Goal: Information Seeking & Learning: Find specific page/section

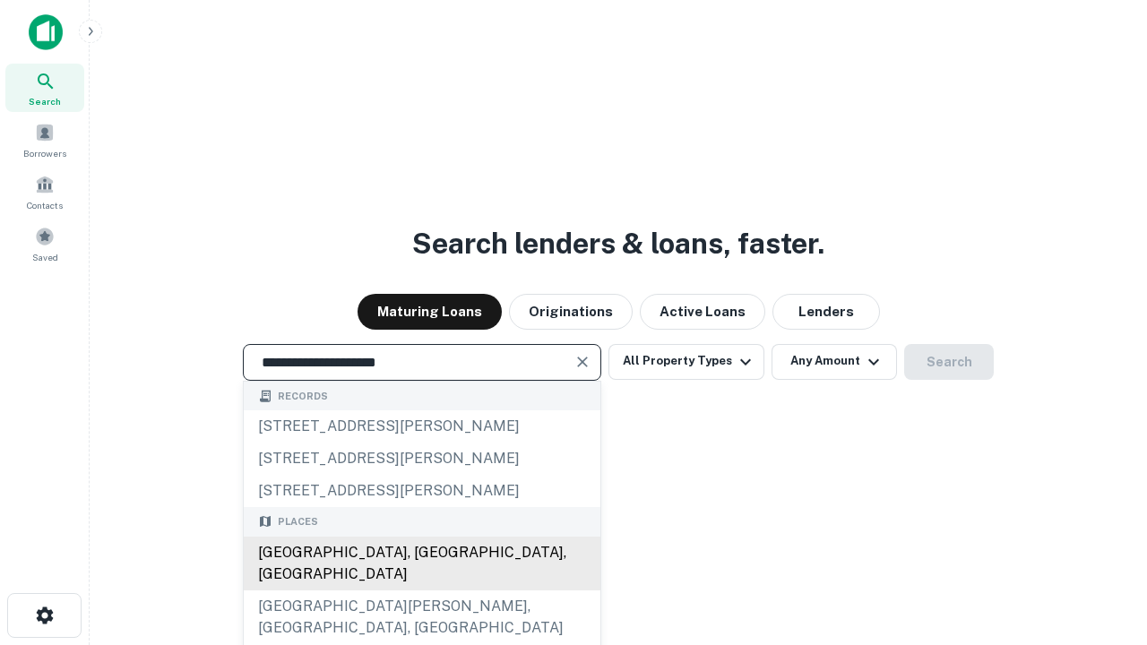
click at [421, 590] on div "[GEOGRAPHIC_DATA], [GEOGRAPHIC_DATA], [GEOGRAPHIC_DATA]" at bounding box center [422, 564] width 357 height 54
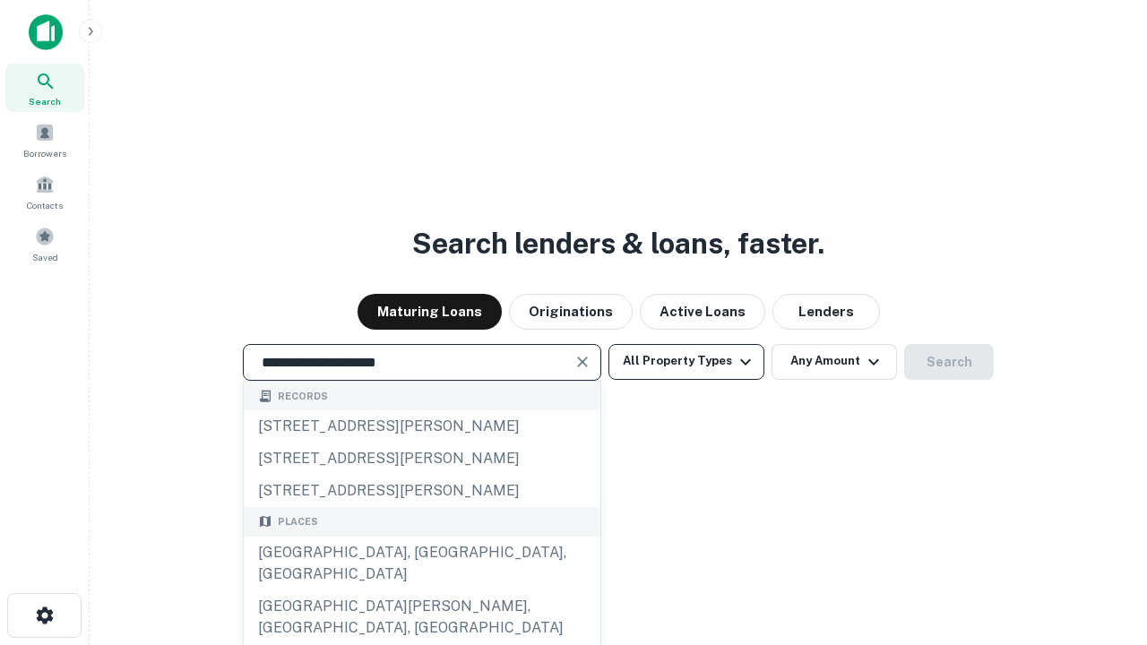
click at [686, 361] on button "All Property Types" at bounding box center [686, 362] width 156 height 36
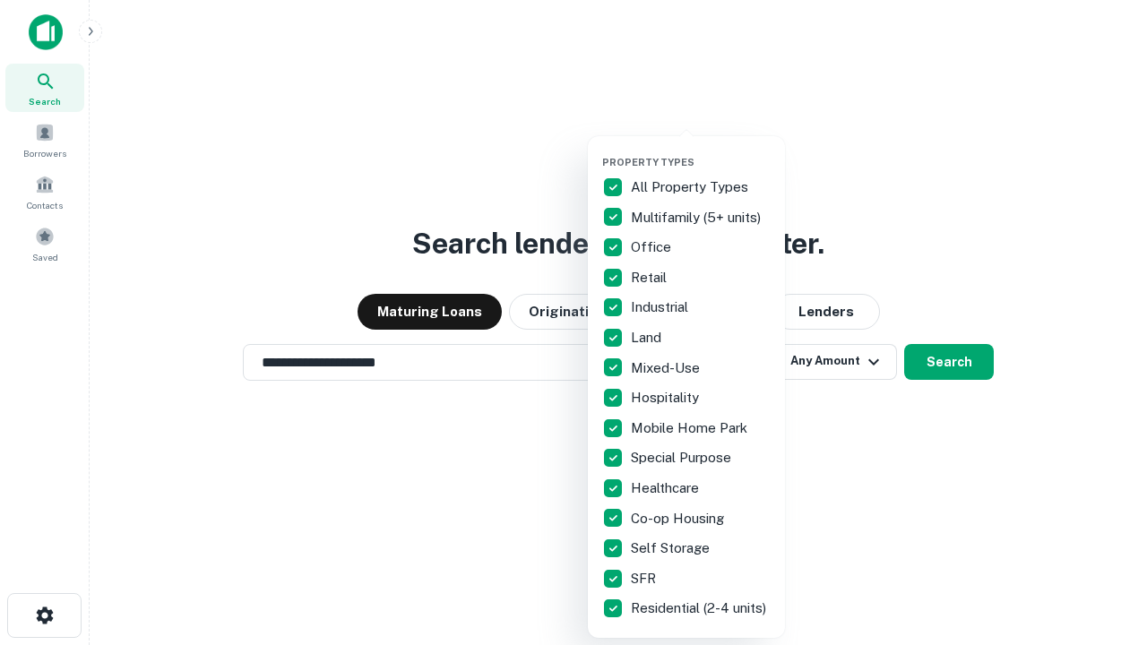
type input "**********"
click at [701, 151] on button "button" at bounding box center [700, 151] width 197 height 1
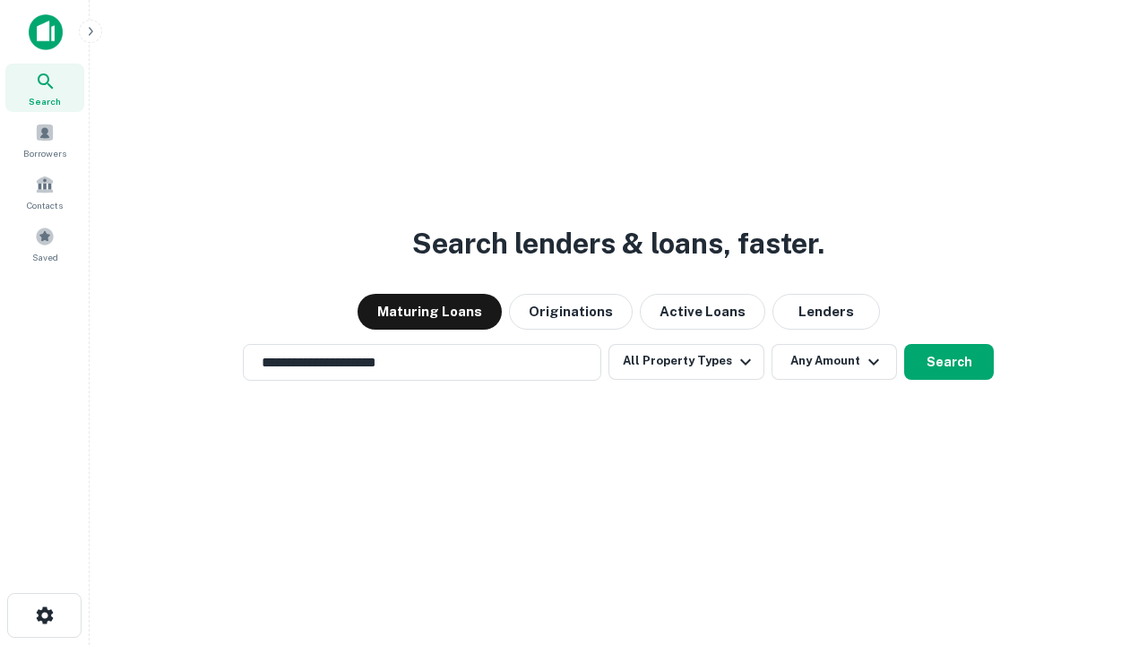
scroll to position [11, 216]
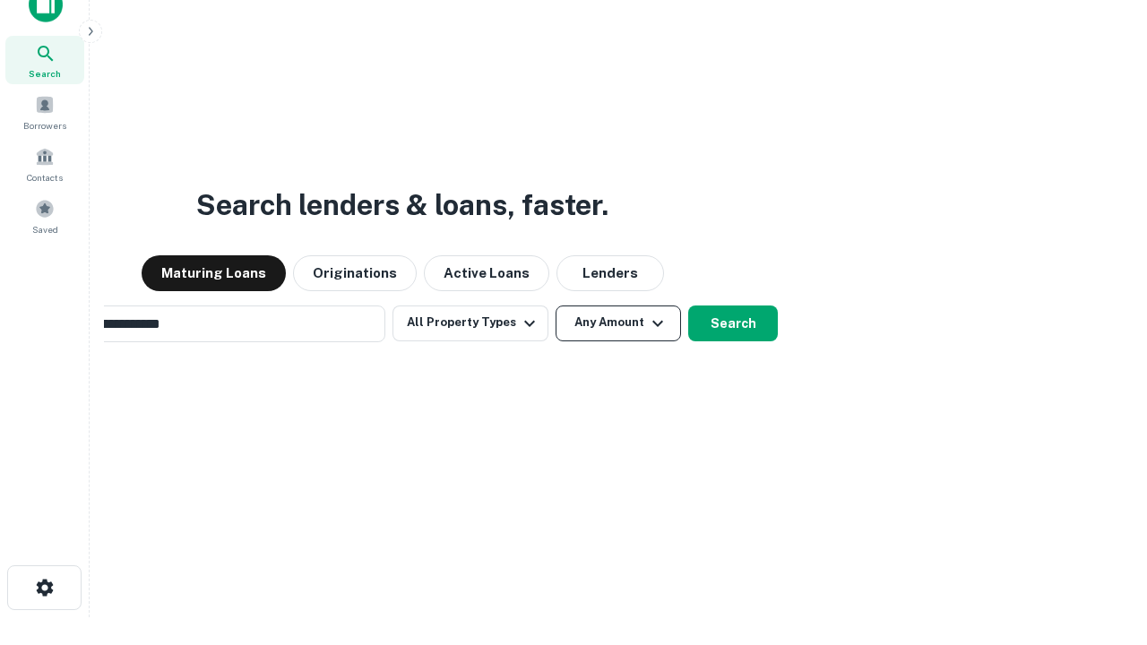
click at [555, 306] on button "Any Amount" at bounding box center [617, 324] width 125 height 36
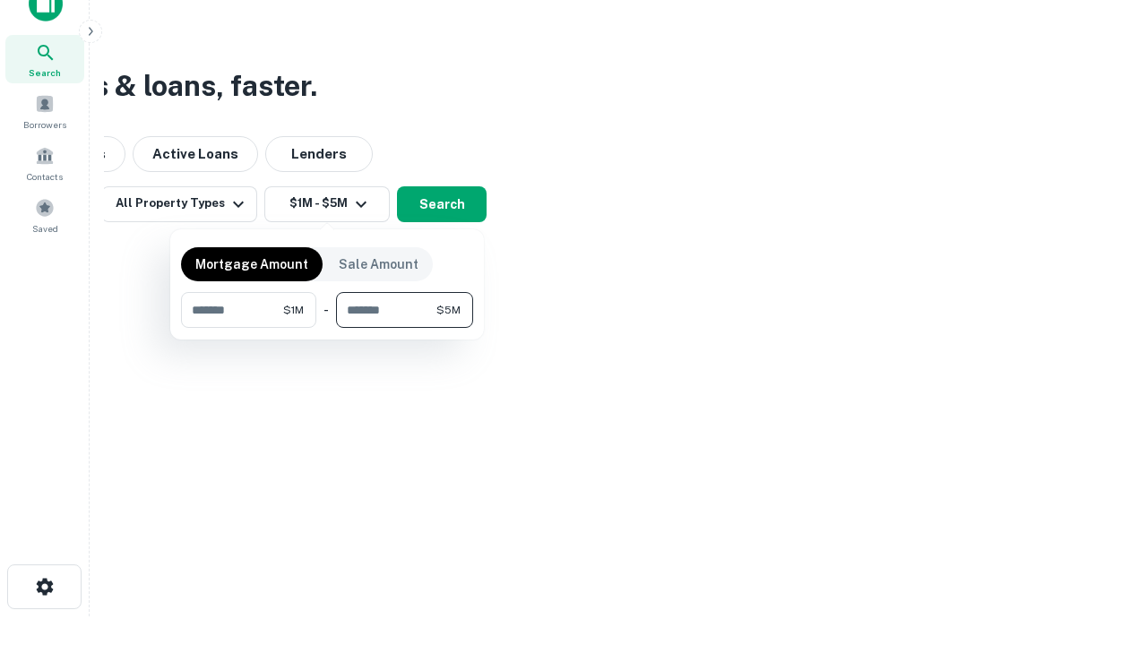
type input "*******"
click at [327, 328] on button "button" at bounding box center [327, 328] width 292 height 1
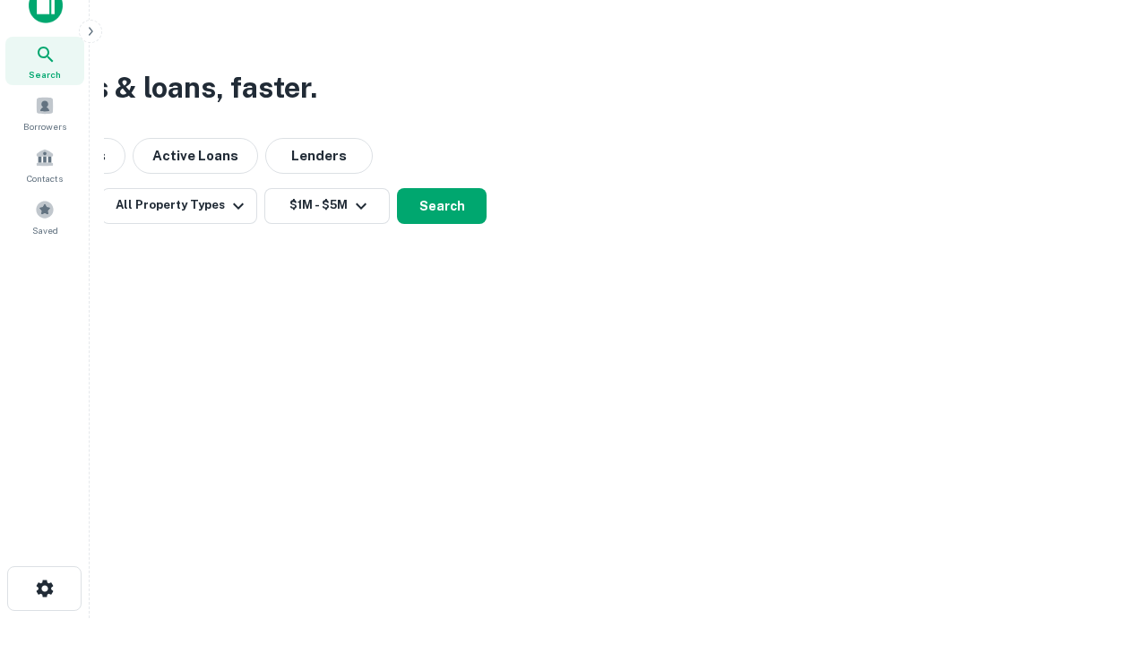
scroll to position [11, 331]
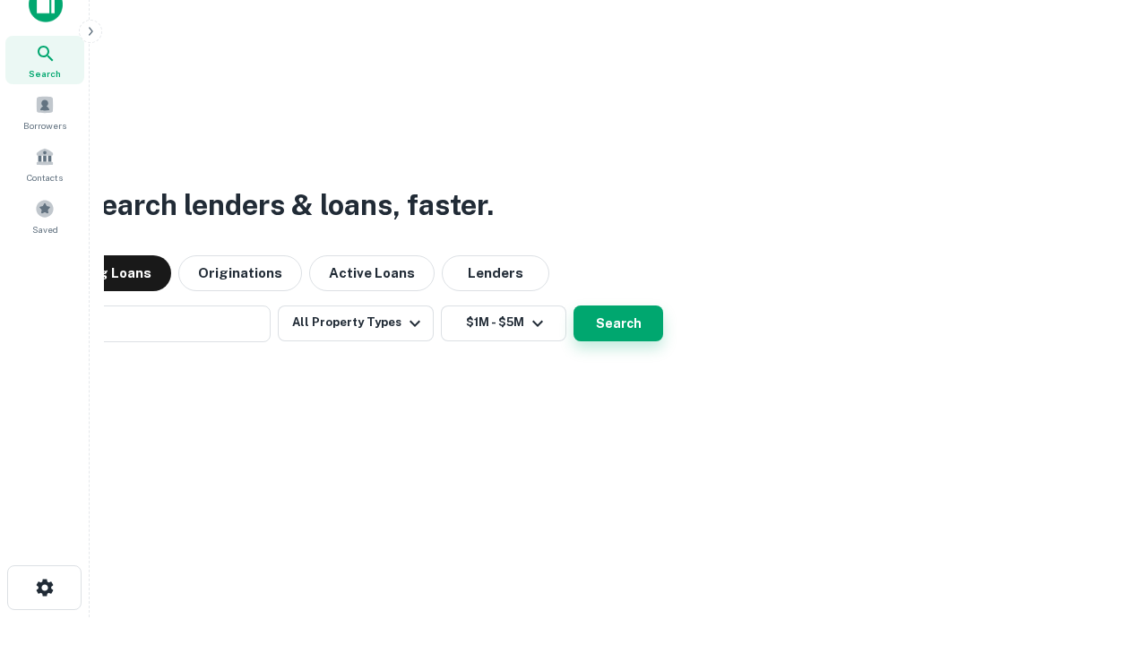
click at [618, 323] on button "Search" at bounding box center [618, 324] width 90 height 36
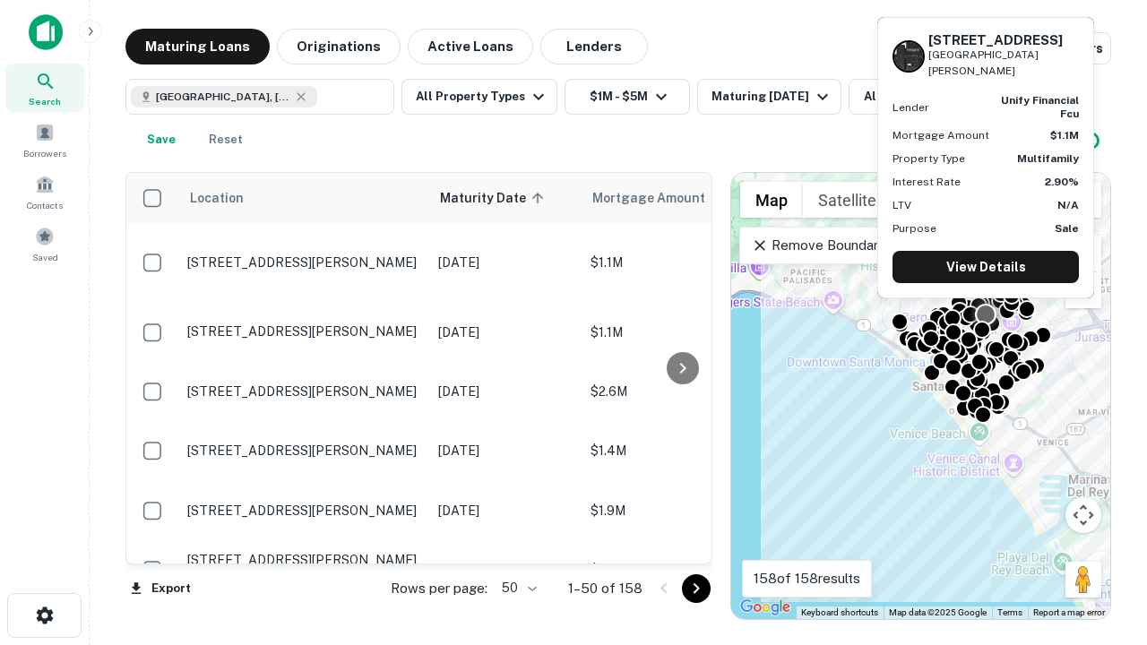
click at [516, 588] on body "Search Borrowers Contacts Saved Maturing Loans Originations Active Loans Lender…" at bounding box center [573, 322] width 1147 height 645
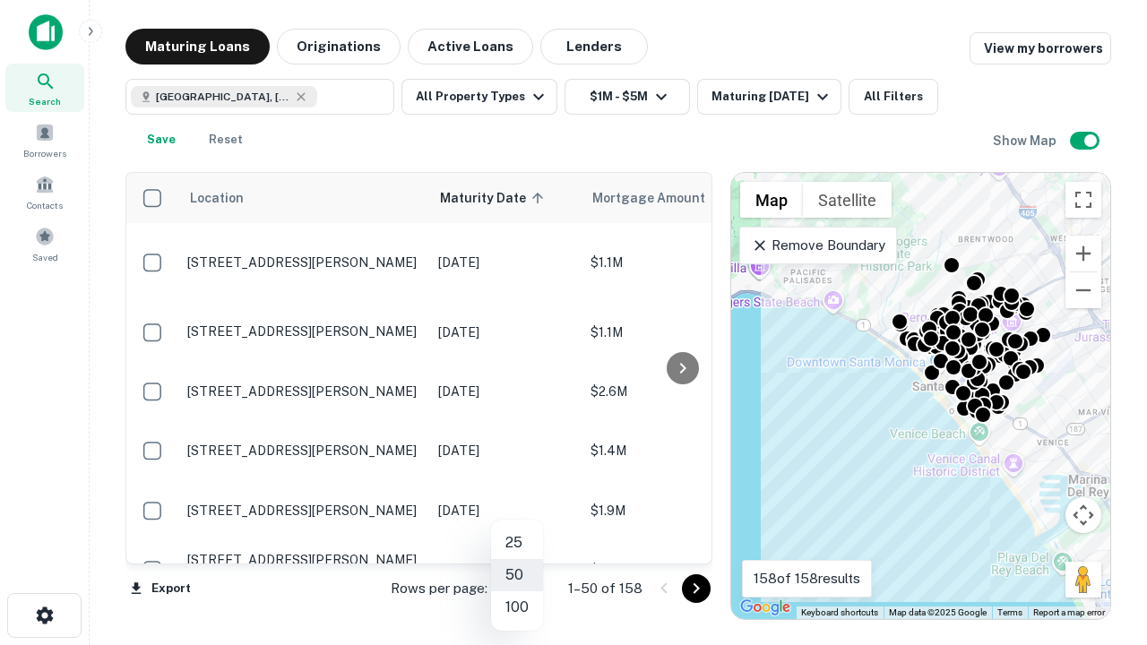
click at [517, 543] on li "25" at bounding box center [517, 543] width 52 height 32
